Goal: Information Seeking & Learning: Learn about a topic

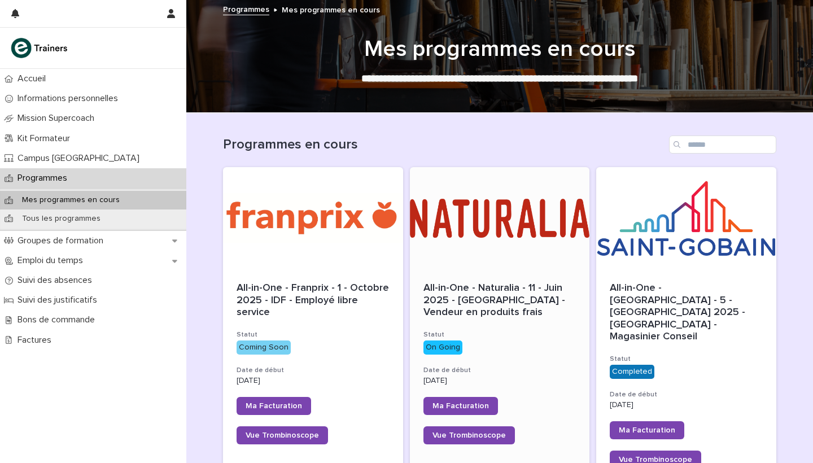
click at [496, 220] on div at bounding box center [500, 218] width 180 height 102
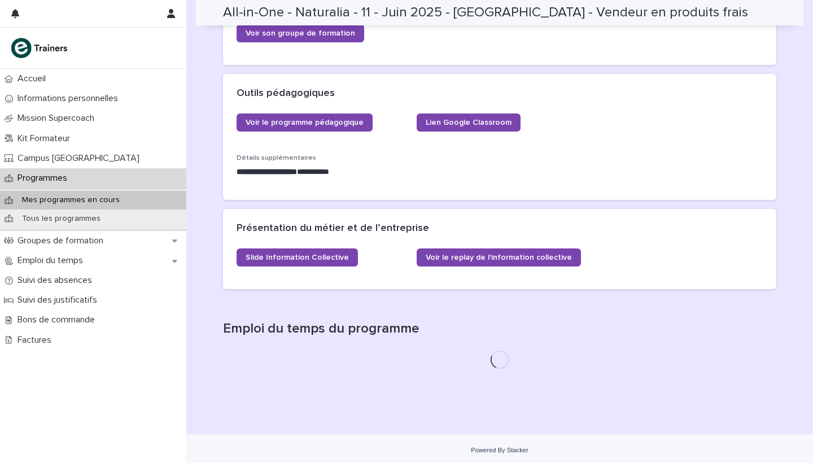
scroll to position [352, 0]
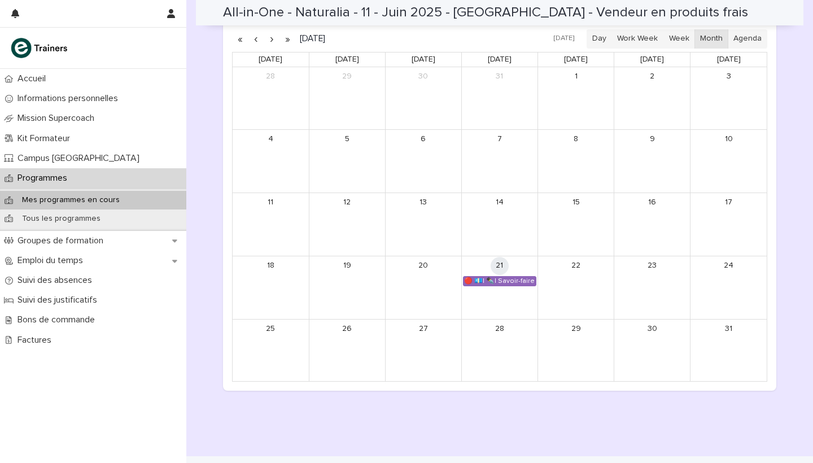
scroll to position [718, 0]
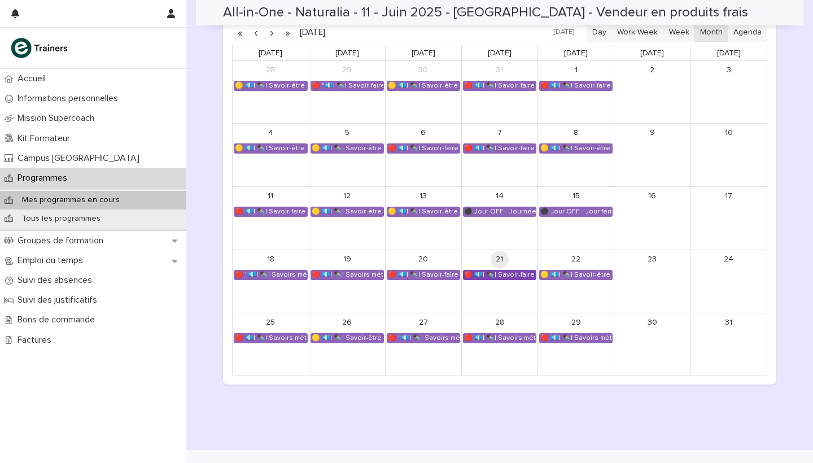
click at [511, 270] on div "🔴 💶| ✒️| Savoir-faire métier - Conduite de l’entretien de vente et conseil clie…" at bounding box center [499, 274] width 72 height 9
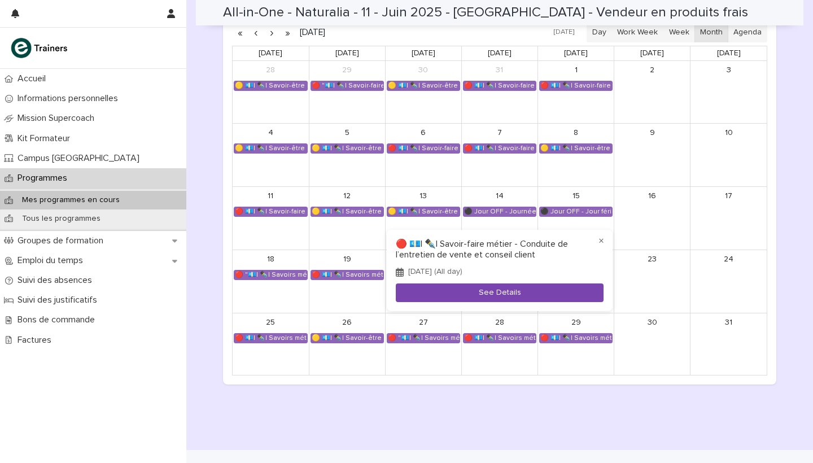
click at [513, 287] on button "See Details" at bounding box center [500, 292] width 208 height 19
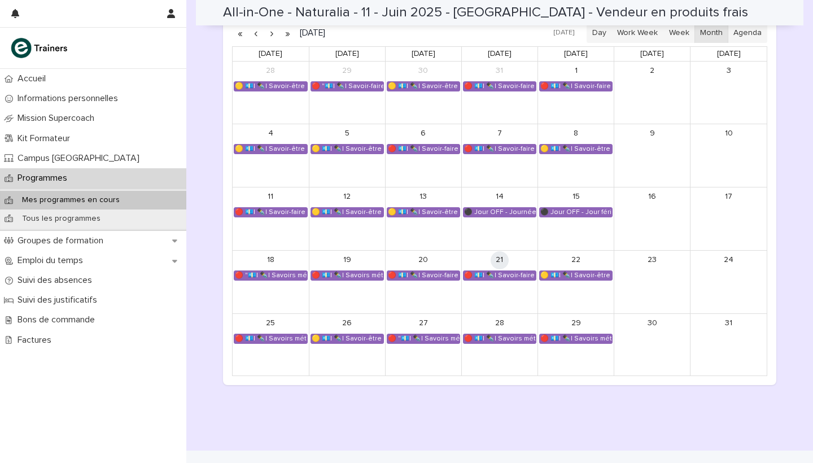
scroll to position [718, 0]
click at [359, 334] on div "🟡 💶| ✒️| Savoir-être métier - Maîtrise de la prise de parole en public et commu…" at bounding box center [347, 338] width 72 height 9
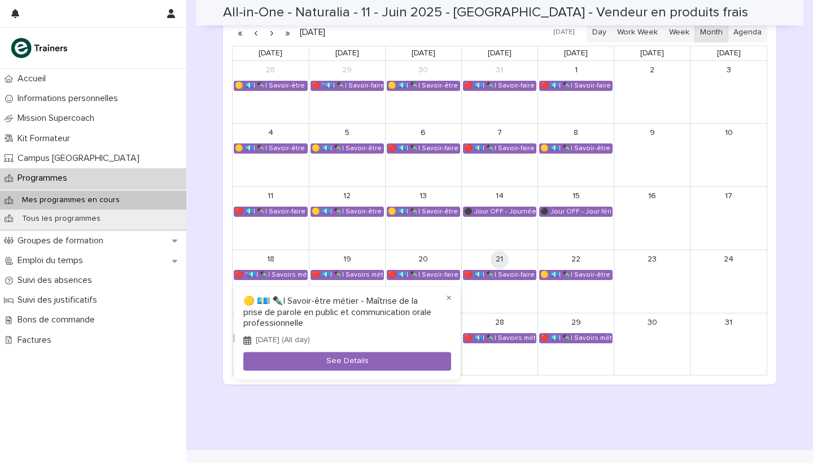
click at [474, 376] on div at bounding box center [406, 231] width 813 height 463
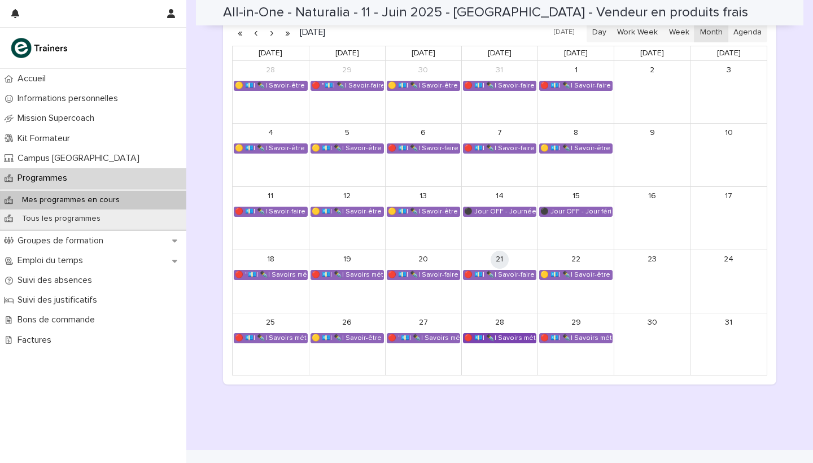
click at [493, 334] on div "🔴 💶| ✒️| Savoirs métier - Connaître les produits et enjeux du commerce bio" at bounding box center [499, 338] width 72 height 9
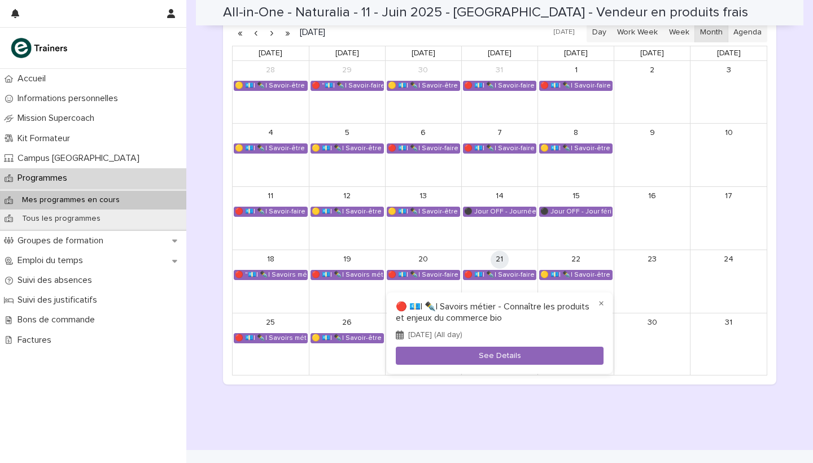
click at [563, 404] on div at bounding box center [406, 231] width 813 height 463
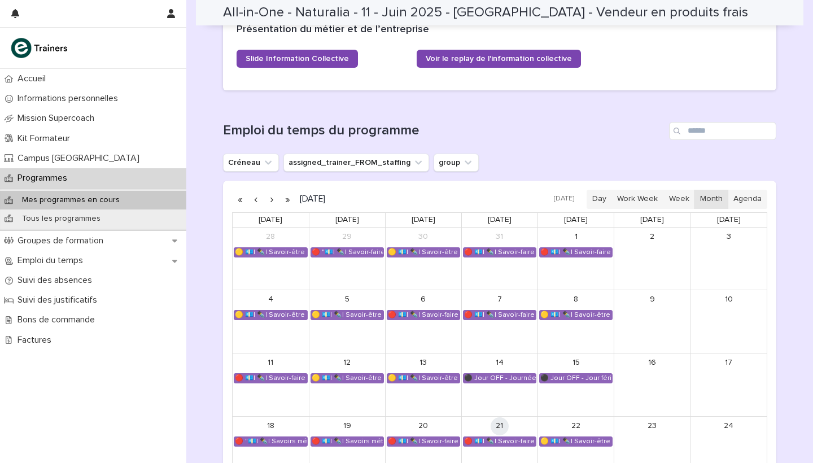
scroll to position [548, 0]
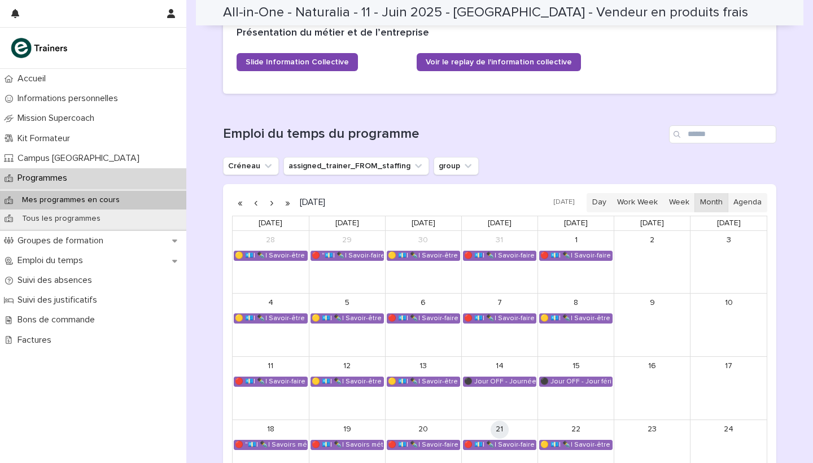
click at [271, 199] on button "button" at bounding box center [272, 203] width 16 height 18
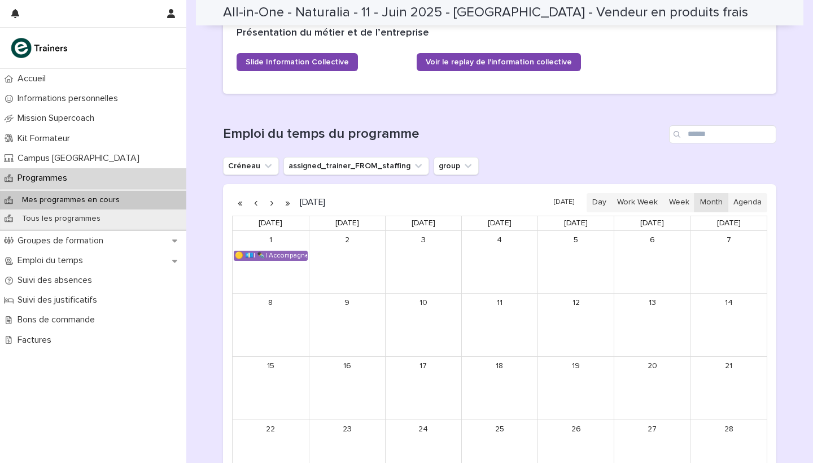
scroll to position [594, 0]
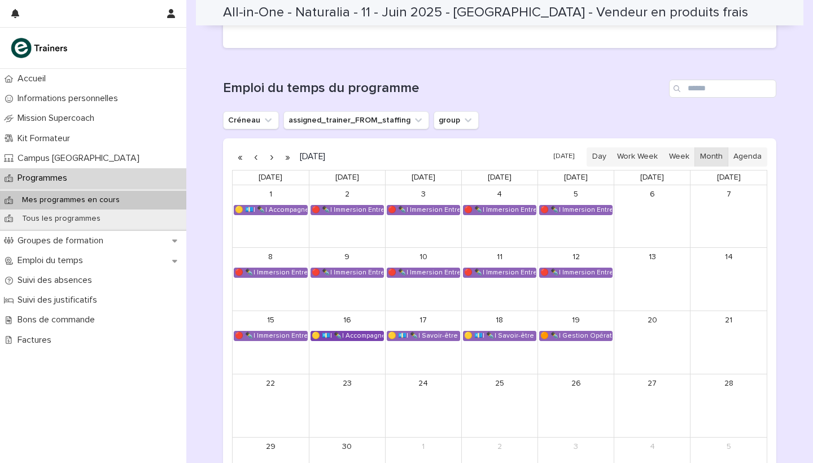
click at [355, 334] on div "🟡 💶| ✒️| Accompagnement Immersion - Retour de l'immersion tutorée" at bounding box center [347, 335] width 72 height 9
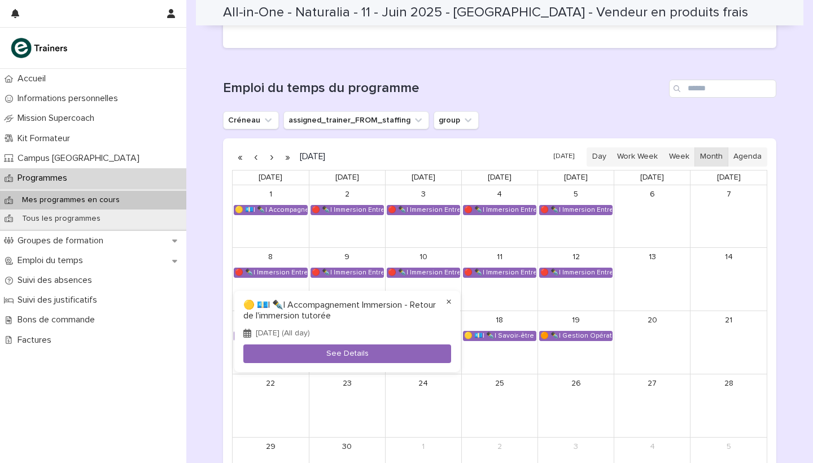
click at [450, 298] on button "×" at bounding box center [449, 302] width 14 height 14
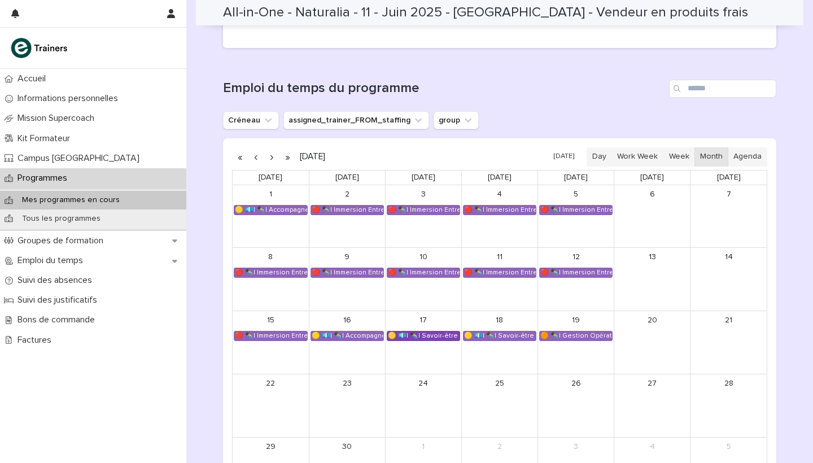
click at [435, 331] on div "🟡 💶| ✒️| Savoir-être métier - Mobilisation et valorisation de ses forces et tal…" at bounding box center [423, 335] width 72 height 9
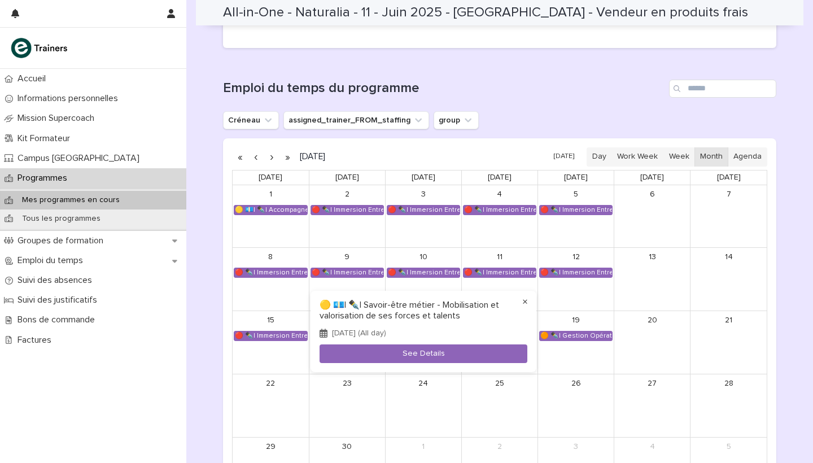
click at [521, 300] on button "×" at bounding box center [525, 302] width 14 height 14
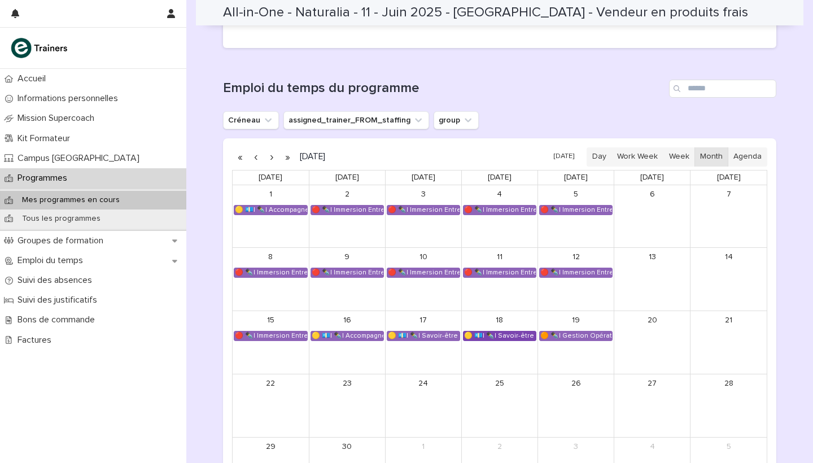
click at [517, 331] on div "🟡 💶| ✒️| Savoir-être métier - Collaboration et dynamique d'équipe dans un espac…" at bounding box center [499, 335] width 72 height 9
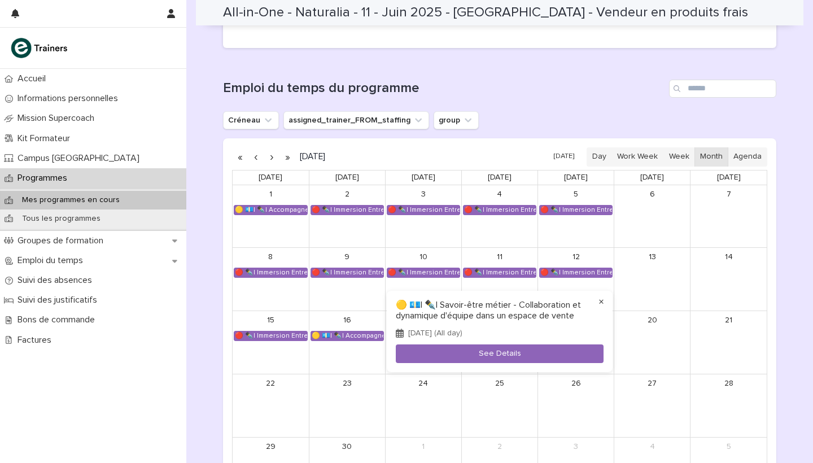
click at [599, 301] on button "×" at bounding box center [601, 302] width 14 height 14
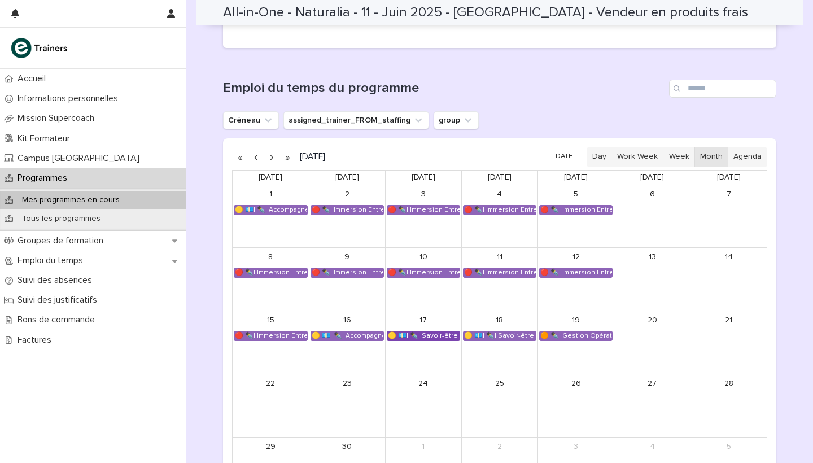
click at [428, 332] on div "🟡 💶| ✒️| Savoir-être métier - Mobilisation et valorisation de ses forces et tal…" at bounding box center [423, 335] width 72 height 9
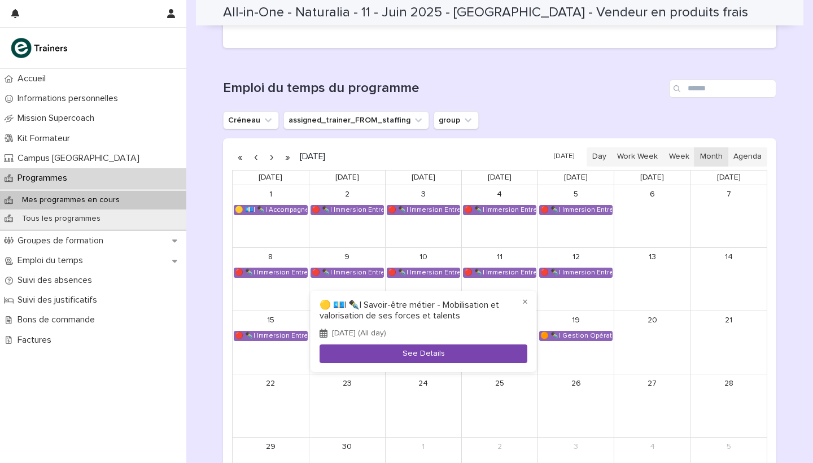
click at [430, 352] on button "See Details" at bounding box center [423, 353] width 208 height 19
